Goal: Information Seeking & Learning: Learn about a topic

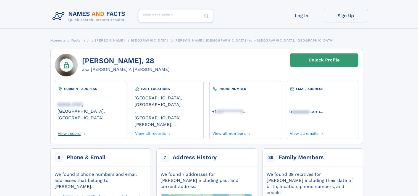
click at [70, 129] on link "View record" at bounding box center [69, 132] width 23 height 6
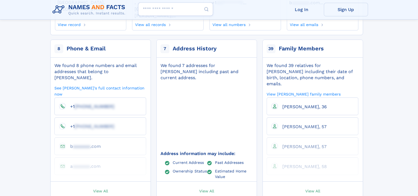
scroll to position [111, 0]
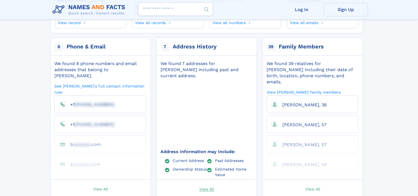
click at [210, 186] on span "View All" at bounding box center [206, 188] width 15 height 5
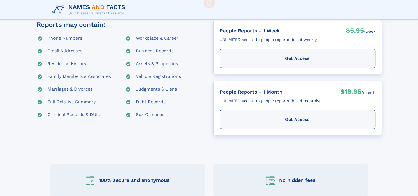
scroll to position [83, 0]
